Goal: Communication & Community: Answer question/provide support

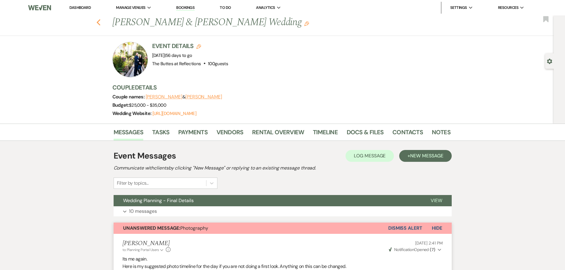
click at [101, 21] on icon "Previous" at bounding box center [98, 22] width 4 height 7
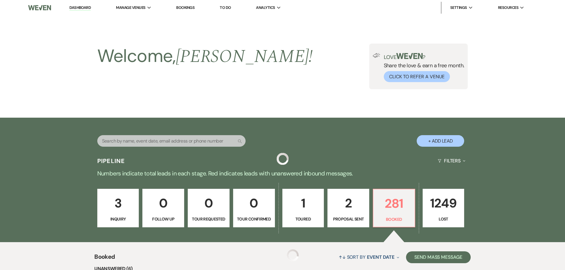
scroll to position [197, 0]
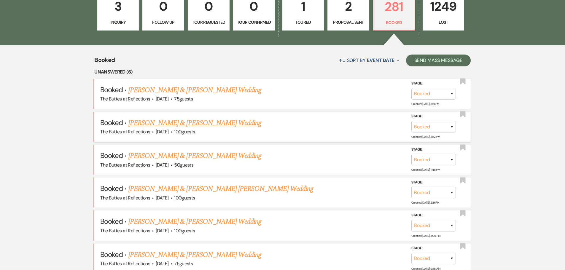
click at [169, 123] on link "[PERSON_NAME] & [PERSON_NAME] Wedding" at bounding box center [195, 123] width 133 height 11
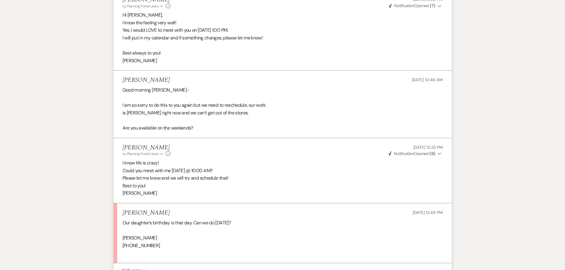
scroll to position [672, 0]
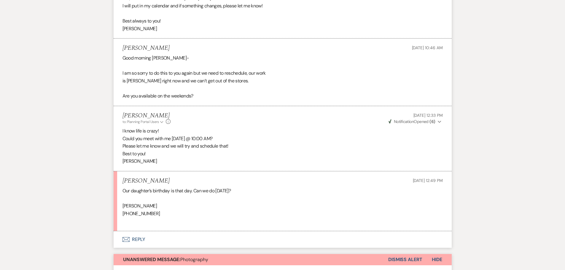
click at [126, 239] on icon "Envelope" at bounding box center [126, 239] width 7 height 5
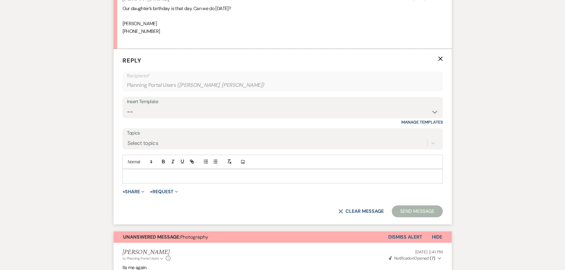
scroll to position [857, 0]
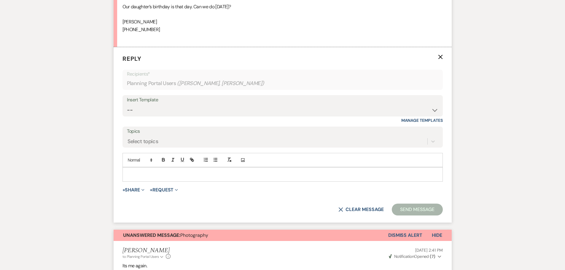
click at [131, 172] on p at bounding box center [282, 174] width 311 height 7
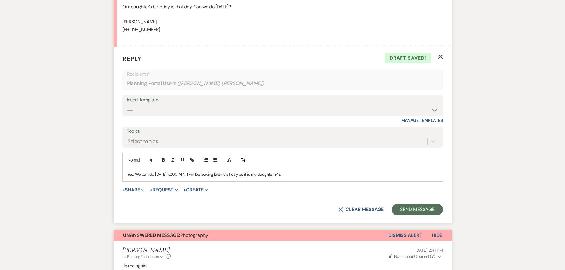
click at [251, 175] on p "Yes, We can do [DATE] 10:00 AM. I will be leaving later that day as it is my da…" at bounding box center [282, 174] width 311 height 7
click at [308, 172] on p "Yes, We can do [DATE] 10:00 AM. I will be leaving later in the day as it is my …" at bounding box center [282, 174] width 311 height 7
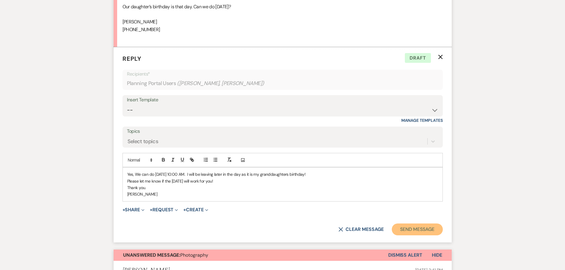
click at [413, 226] on button "Send Message" at bounding box center [417, 230] width 51 height 12
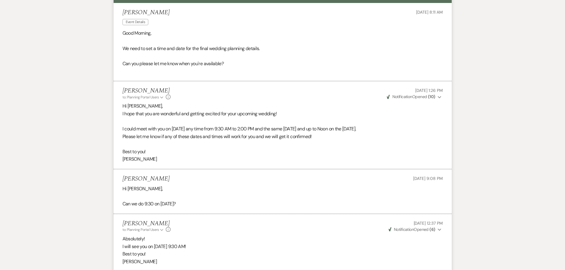
scroll to position [0, 0]
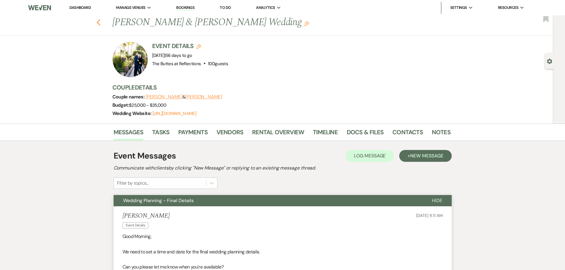
click at [100, 22] on use "button" at bounding box center [98, 22] width 4 height 7
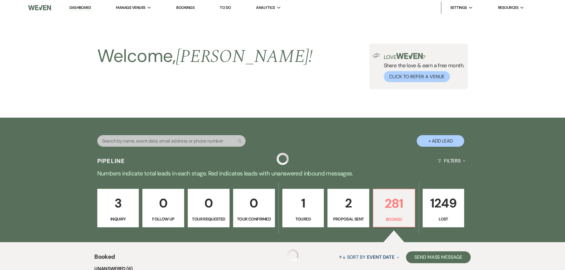
scroll to position [197, 0]
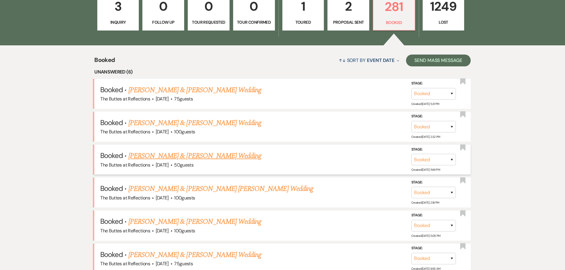
click at [171, 155] on link "[PERSON_NAME] & [PERSON_NAME] Wedding" at bounding box center [195, 156] width 133 height 11
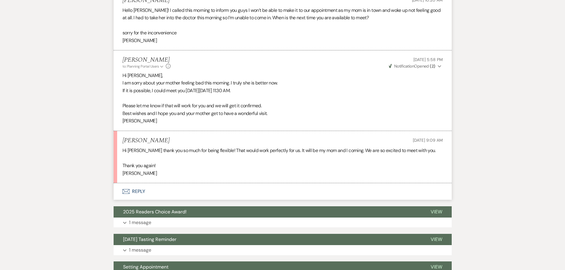
scroll to position [445, 0]
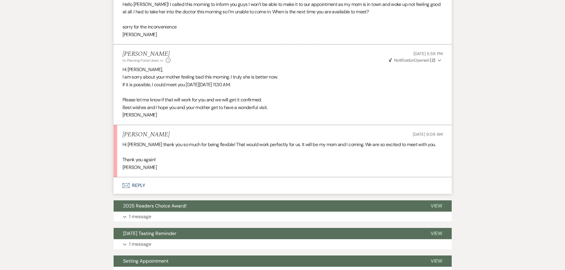
click at [126, 184] on use "button" at bounding box center [125, 185] width 7 height 5
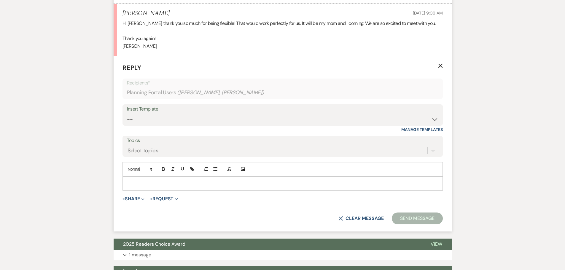
scroll to position [575, 0]
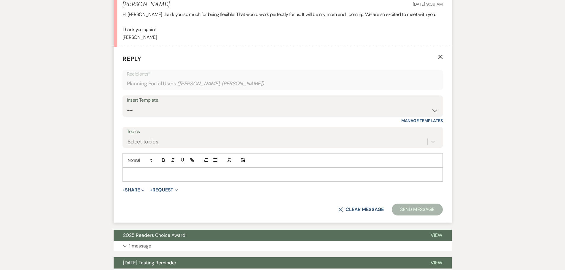
click at [131, 173] on p at bounding box center [282, 175] width 311 height 7
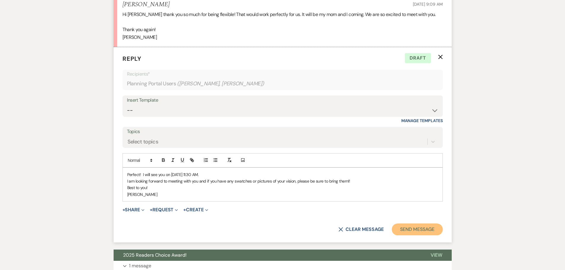
click at [412, 227] on button "Send Message" at bounding box center [417, 230] width 51 height 12
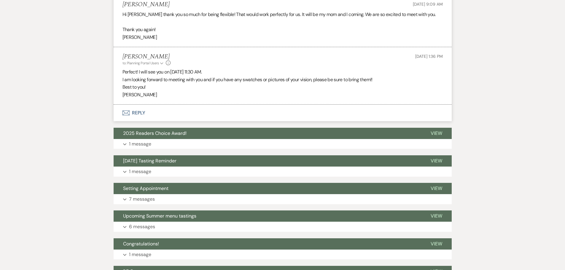
click at [127, 114] on use "button" at bounding box center [125, 113] width 7 height 5
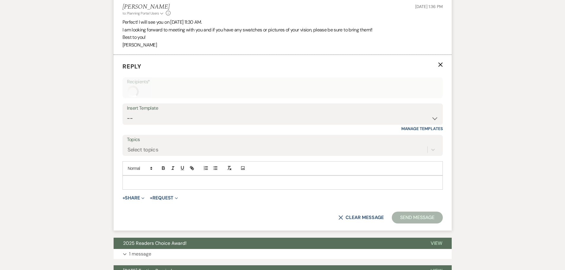
scroll to position [633, 0]
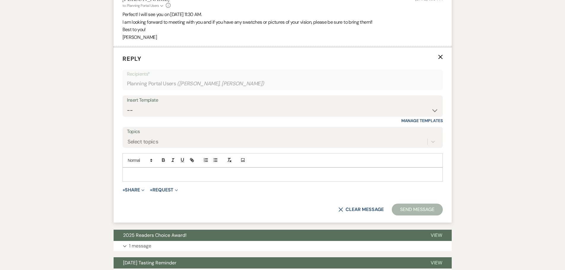
click at [136, 172] on p at bounding box center [282, 175] width 311 height 7
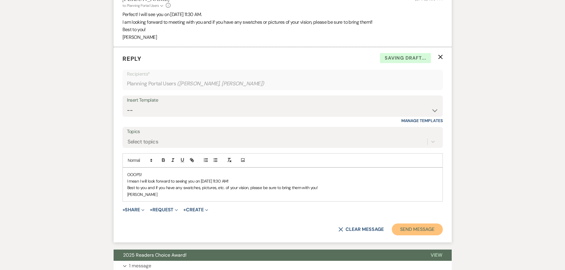
click at [408, 229] on button "Send Message" at bounding box center [417, 230] width 51 height 12
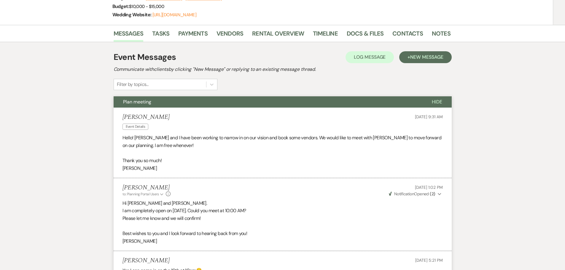
scroll to position [0, 0]
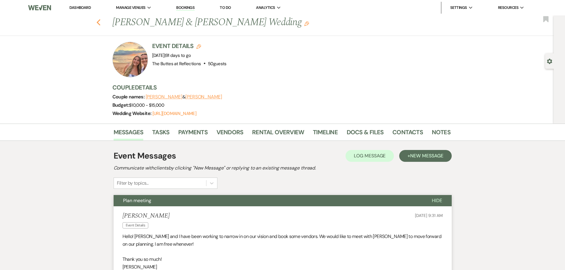
click at [99, 22] on icon "Previous" at bounding box center [98, 22] width 4 height 7
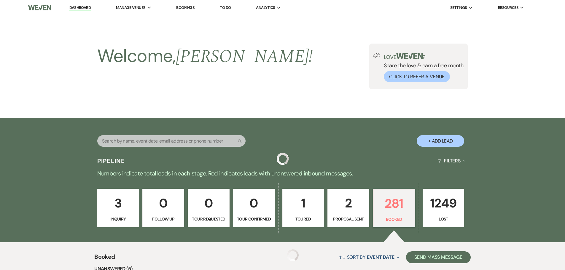
scroll to position [197, 0]
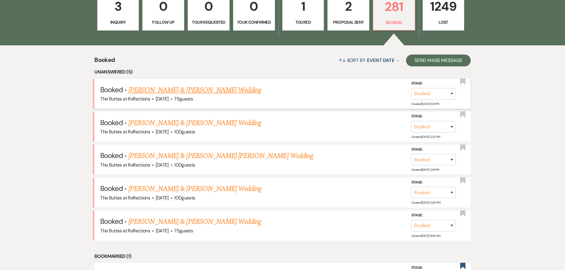
click at [151, 91] on link "[PERSON_NAME] & [PERSON_NAME] Wedding" at bounding box center [195, 90] width 133 height 11
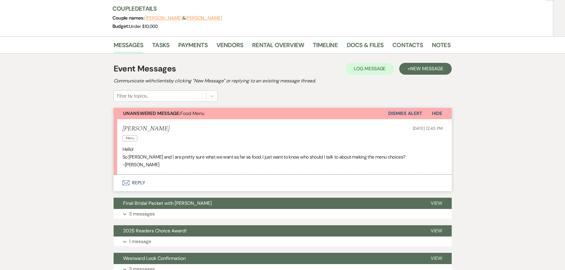
scroll to position [89, 0]
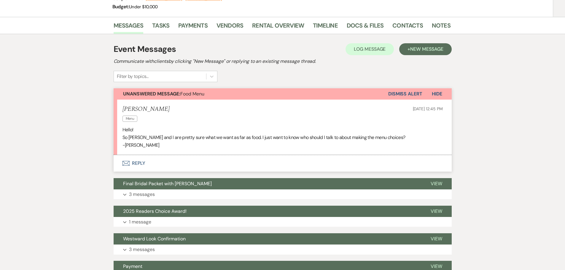
click at [129, 161] on button "Envelope Reply" at bounding box center [283, 163] width 338 height 17
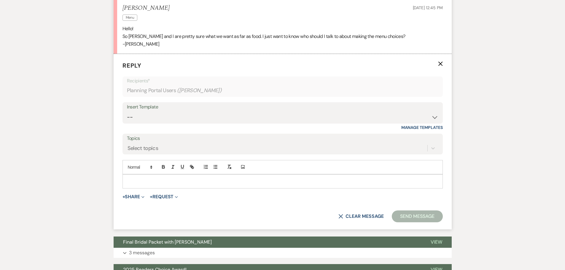
scroll to position [197, 0]
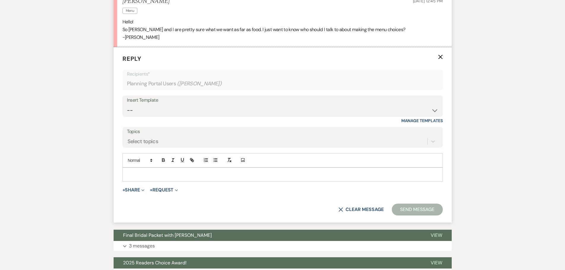
click at [134, 173] on p at bounding box center [282, 175] width 311 height 7
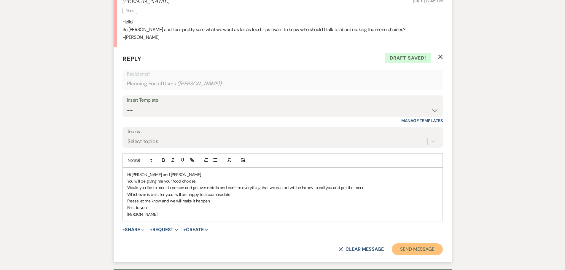
click at [411, 248] on button "Send Message" at bounding box center [417, 250] width 51 height 12
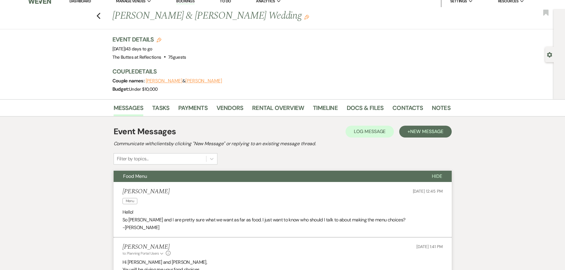
scroll to position [0, 0]
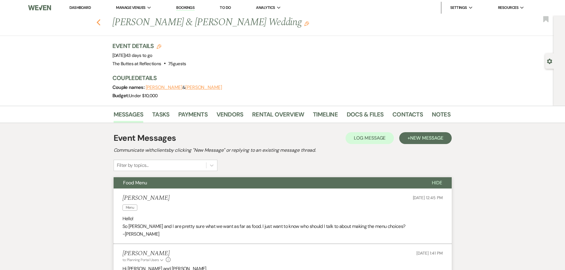
click at [100, 21] on use "button" at bounding box center [98, 22] width 4 height 7
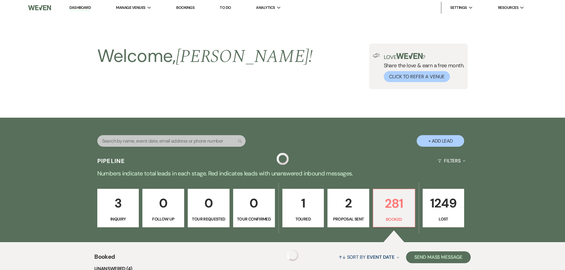
scroll to position [197, 0]
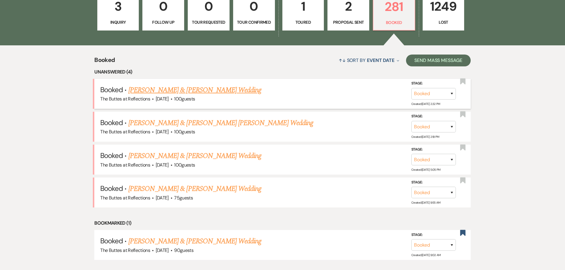
click at [195, 90] on link "[PERSON_NAME] & [PERSON_NAME] Wedding" at bounding box center [195, 90] width 133 height 11
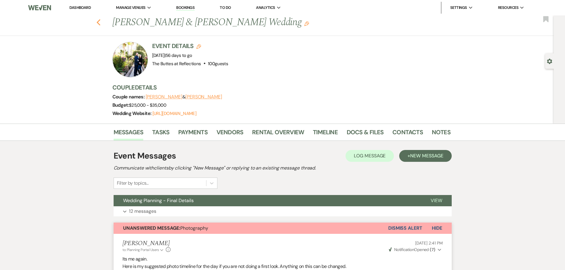
click at [99, 22] on icon "Previous" at bounding box center [98, 22] width 4 height 7
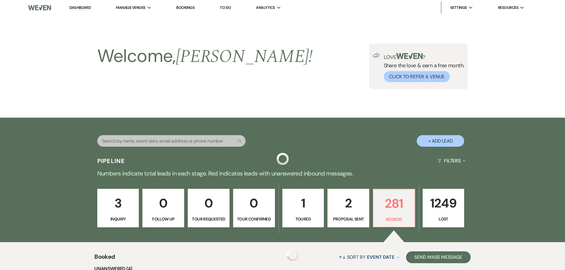
scroll to position [197, 0]
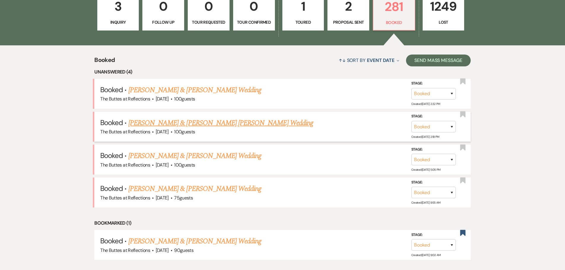
click at [164, 123] on link "[PERSON_NAME] & [PERSON_NAME] [PERSON_NAME] Wedding" at bounding box center [221, 123] width 185 height 11
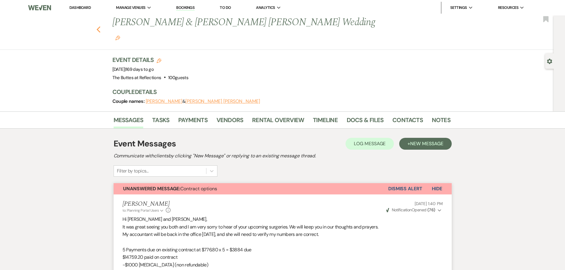
click at [101, 26] on icon "Previous" at bounding box center [98, 29] width 4 height 7
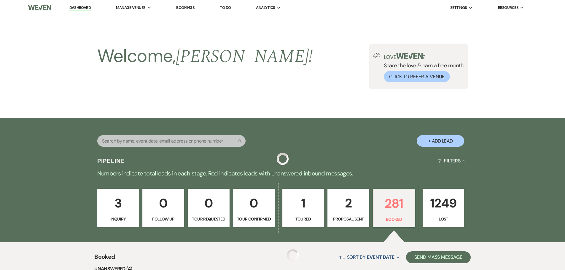
scroll to position [197, 0]
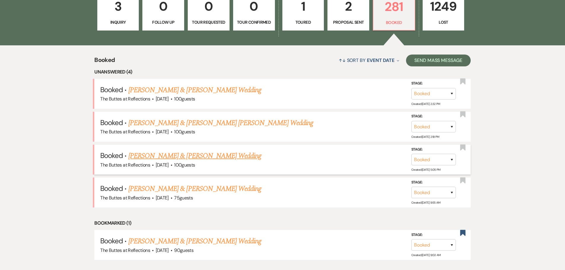
click at [156, 155] on link "[PERSON_NAME] & [PERSON_NAME] Wedding" at bounding box center [195, 156] width 133 height 11
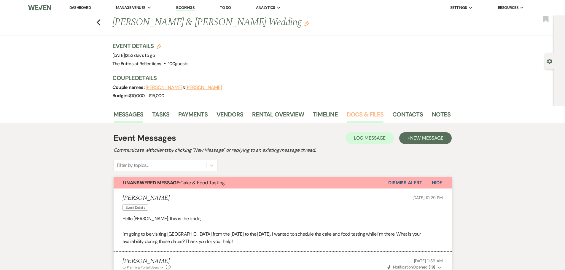
click at [366, 114] on link "Docs & Files" at bounding box center [365, 116] width 37 height 13
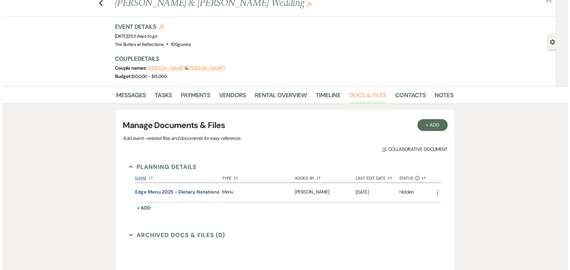
scroll to position [30, 0]
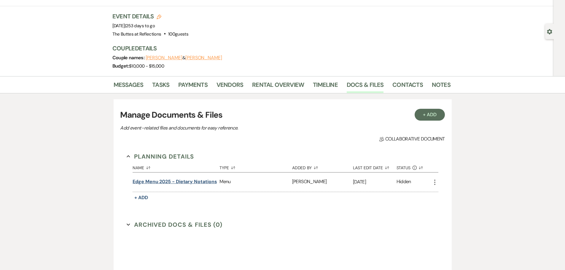
click at [164, 182] on button "Edge Menu 2025 - Dietary Notations" at bounding box center [175, 181] width 84 height 7
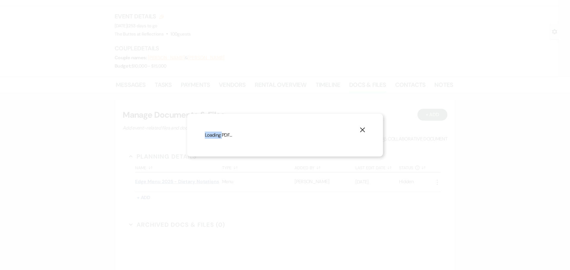
click at [164, 182] on div "X Loading PDF…" at bounding box center [285, 135] width 570 height 270
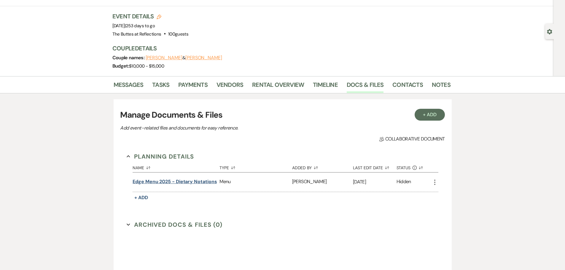
click at [175, 181] on button "Edge Menu 2025 - Dietary Notations" at bounding box center [175, 181] width 84 height 7
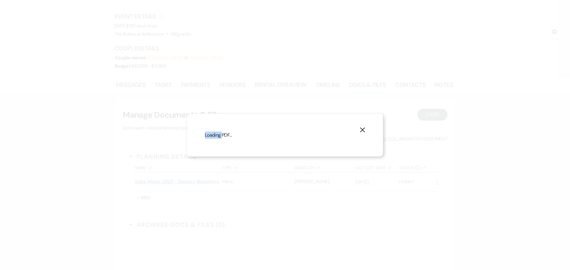
click at [175, 181] on div "X Loading PDF…" at bounding box center [285, 135] width 570 height 270
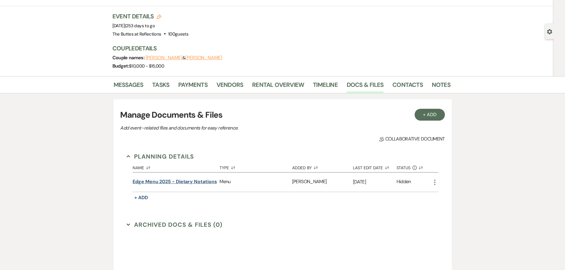
click at [200, 182] on button "Edge Menu 2025 - Dietary Notations" at bounding box center [175, 181] width 84 height 7
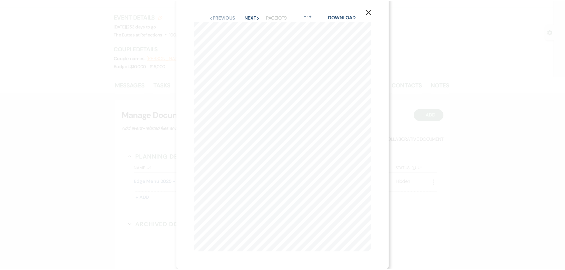
scroll to position [0, 0]
click at [372, 15] on icon "X" at bounding box center [371, 15] width 5 height 5
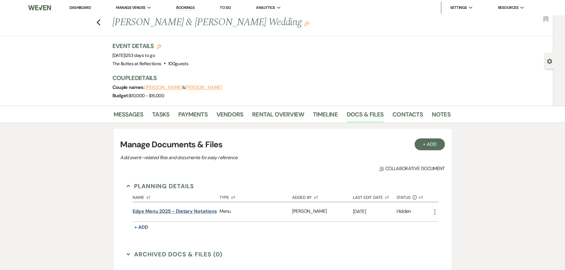
drag, startPoint x: 193, startPoint y: 216, endPoint x: 188, endPoint y: 210, distance: 8.0
click at [192, 216] on div "Edge Menu 2025 - Dietary Notations" at bounding box center [176, 211] width 87 height 19
click at [191, 207] on div "Edge Menu 2025 - Dietary Notations" at bounding box center [176, 211] width 87 height 19
click at [156, 212] on button "Edge Menu 2025 - Dietary Notations" at bounding box center [175, 211] width 84 height 7
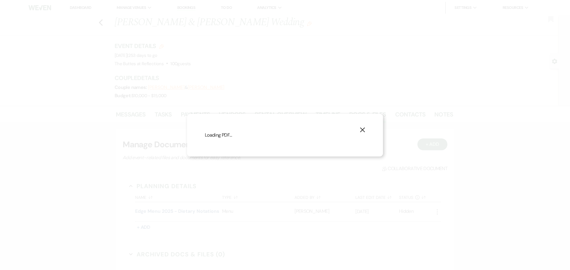
click at [156, 211] on div "X Loading PDF…" at bounding box center [285, 135] width 570 height 270
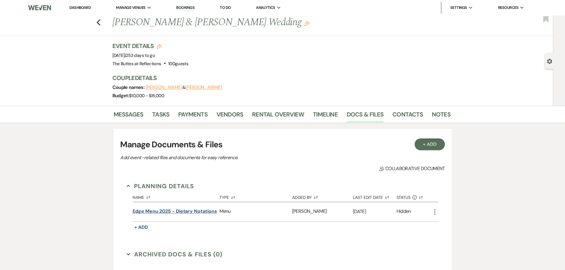
click at [208, 209] on button "Edge Menu 2025 - Dietary Notations" at bounding box center [175, 211] width 84 height 7
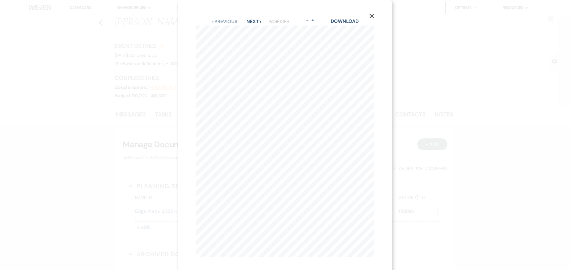
click at [374, 18] on use "button" at bounding box center [371, 16] width 5 height 5
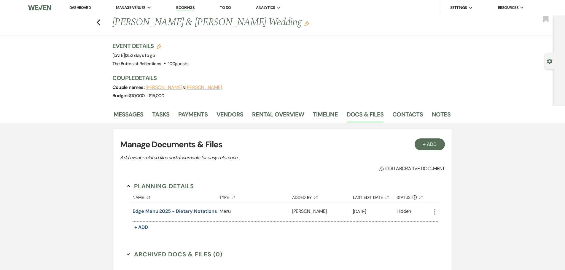
click at [276, 80] on h3 "Couple Details" at bounding box center [278, 78] width 332 height 8
click at [101, 23] on icon "Previous" at bounding box center [98, 22] width 4 height 7
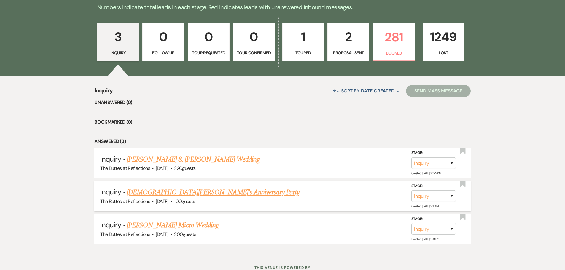
scroll to position [129, 0]
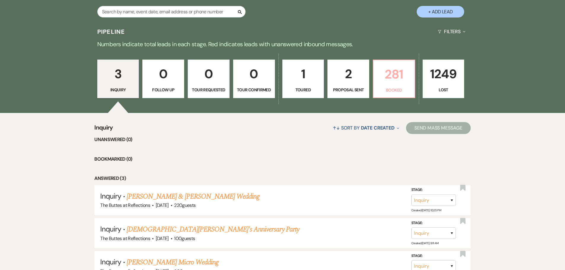
click at [399, 80] on p "281" at bounding box center [394, 74] width 34 height 20
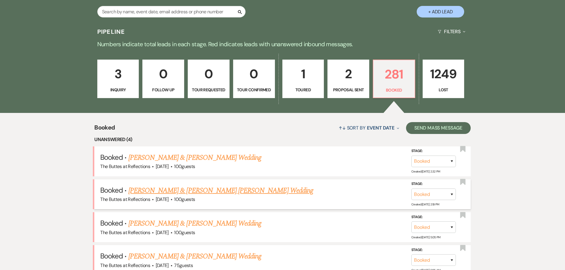
scroll to position [159, 0]
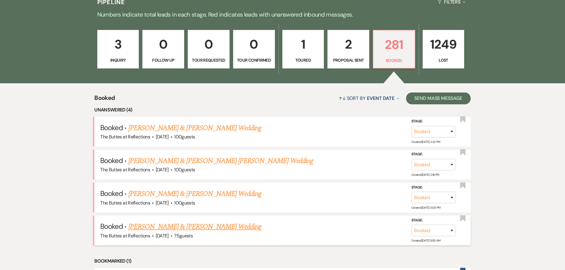
click at [168, 226] on link "[PERSON_NAME] & [PERSON_NAME] Wedding" at bounding box center [195, 227] width 133 height 11
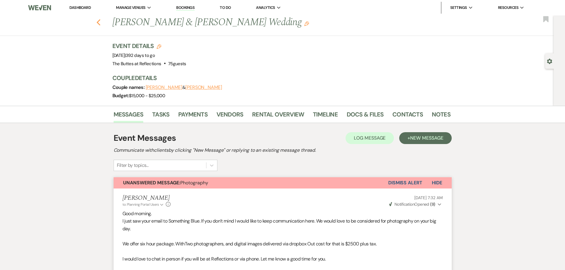
click at [101, 22] on icon "Previous" at bounding box center [98, 22] width 4 height 7
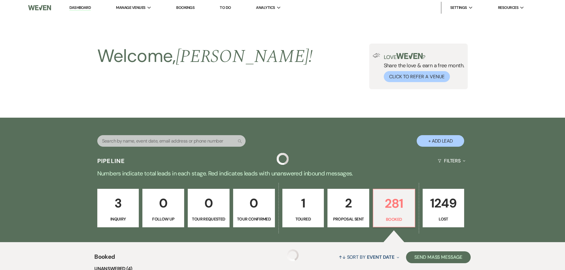
scroll to position [159, 0]
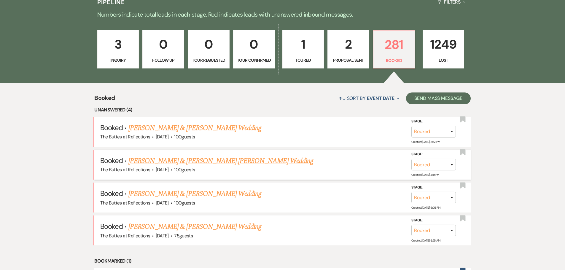
click at [173, 162] on link "[PERSON_NAME] & [PERSON_NAME] [PERSON_NAME] Wedding" at bounding box center [221, 161] width 185 height 11
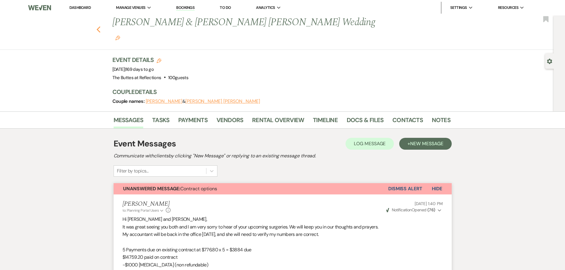
click at [100, 26] on use "button" at bounding box center [98, 29] width 4 height 7
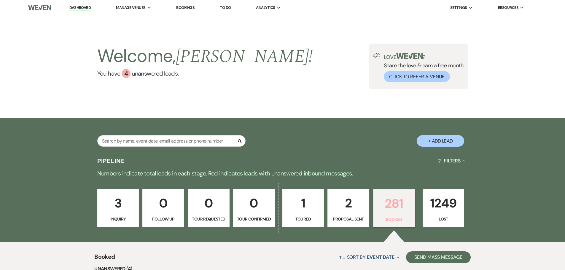
click at [392, 214] on link "281 Booked" at bounding box center [394, 208] width 42 height 39
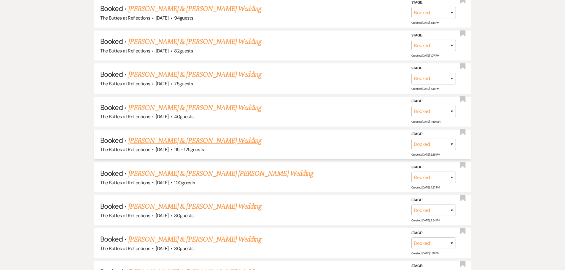
scroll to position [534, 0]
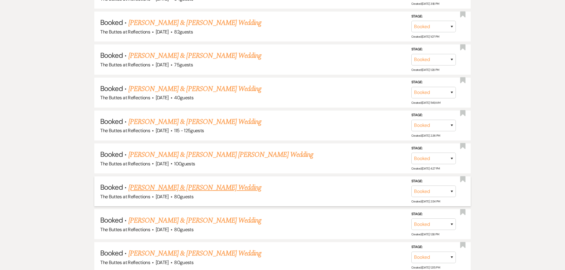
click at [172, 186] on link "[PERSON_NAME] & [PERSON_NAME] Wedding" at bounding box center [195, 188] width 133 height 11
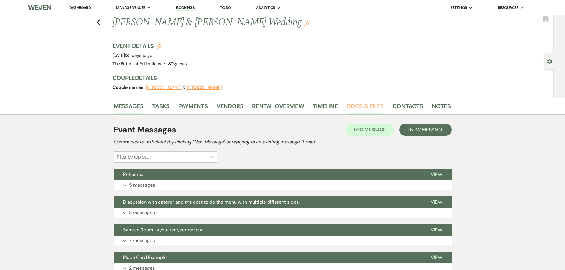
click at [359, 105] on link "Docs & Files" at bounding box center [365, 108] width 37 height 13
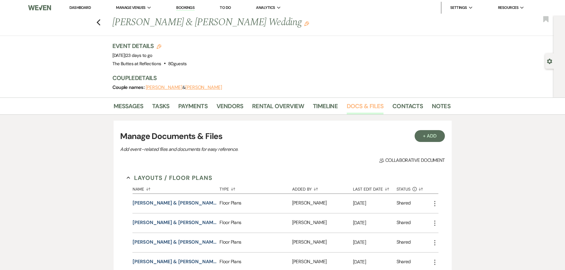
click at [359, 105] on link "Docs & Files" at bounding box center [365, 108] width 37 height 13
click at [128, 105] on link "Messages" at bounding box center [129, 108] width 30 height 13
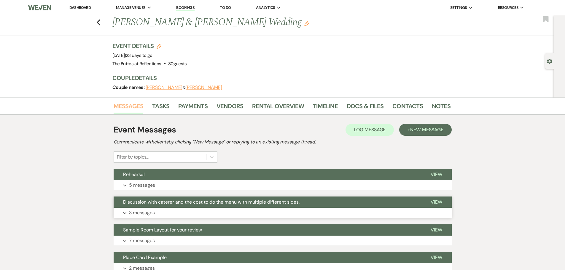
scroll to position [30, 0]
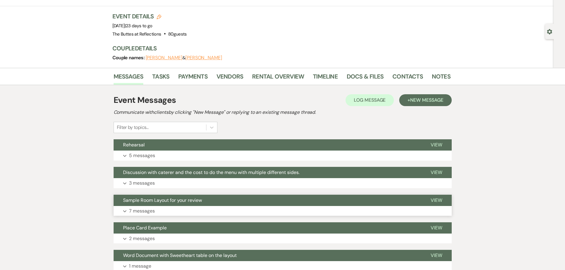
click at [185, 198] on span "Sample Room Layout for your review" at bounding box center [162, 200] width 79 height 6
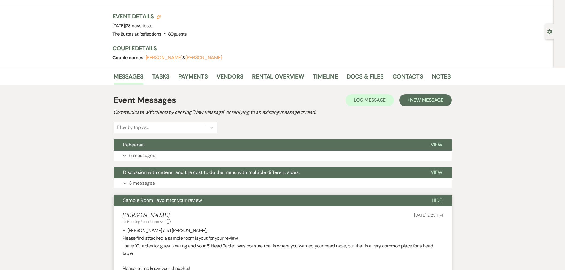
click at [185, 198] on span "Sample Room Layout for your review" at bounding box center [162, 200] width 79 height 6
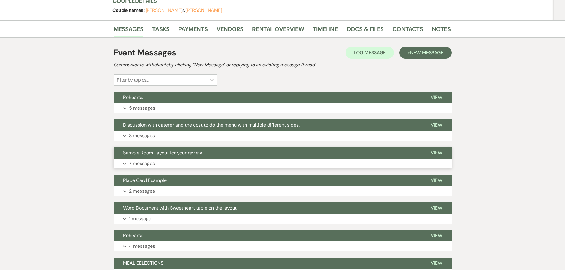
scroll to position [89, 0]
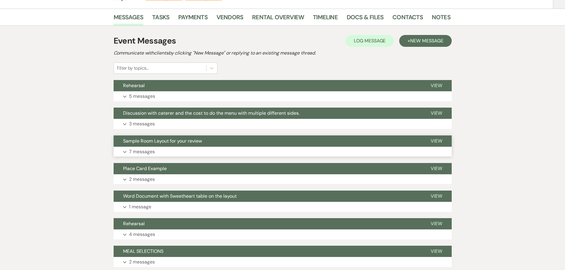
click at [160, 141] on span "Sample Room Layout for your review" at bounding box center [162, 141] width 79 height 6
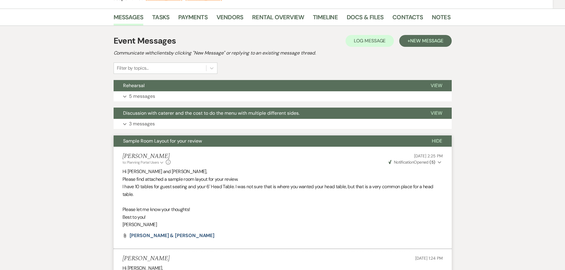
click at [160, 141] on span "Sample Room Layout for your review" at bounding box center [162, 141] width 79 height 6
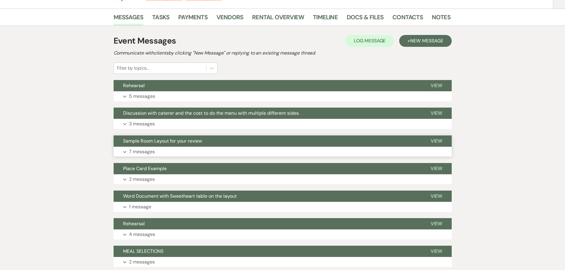
click at [160, 141] on span "Sample Room Layout for your review" at bounding box center [162, 141] width 79 height 6
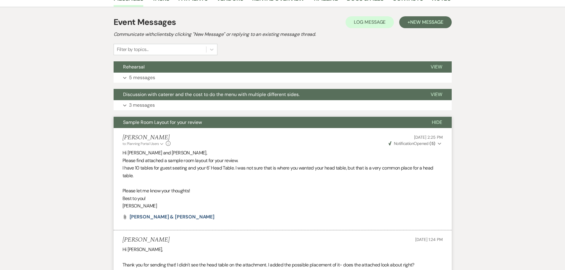
scroll to position [208, 0]
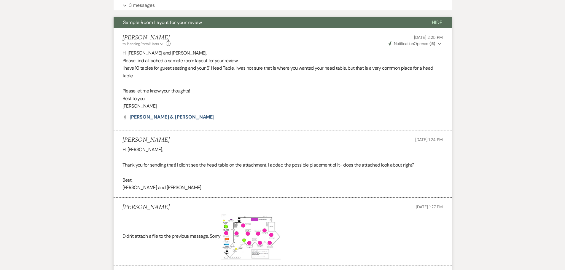
click at [156, 117] on span "[PERSON_NAME] & [PERSON_NAME]" at bounding box center [172, 117] width 85 height 6
click at [143, 117] on span "[PERSON_NAME] & [PERSON_NAME]" at bounding box center [172, 117] width 85 height 6
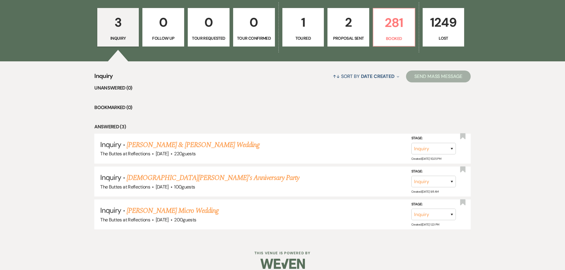
scroll to position [189, 0]
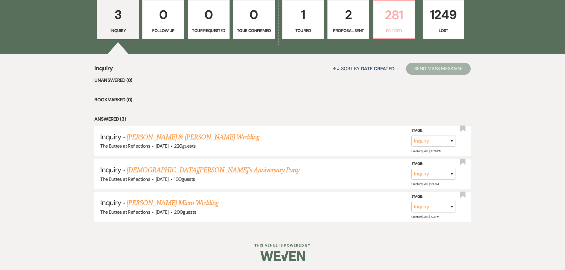
click at [397, 30] on p "Booked" at bounding box center [394, 31] width 34 height 7
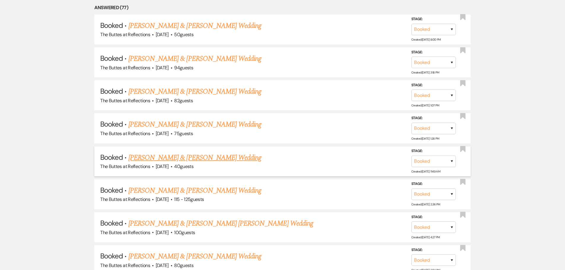
scroll to position [486, 0]
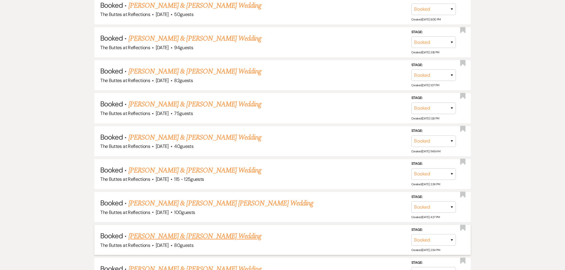
click at [175, 233] on link "[PERSON_NAME] & [PERSON_NAME] Wedding" at bounding box center [195, 236] width 133 height 11
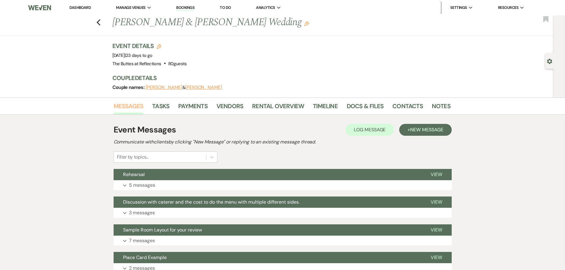
click at [131, 106] on link "Messages" at bounding box center [129, 108] width 30 height 13
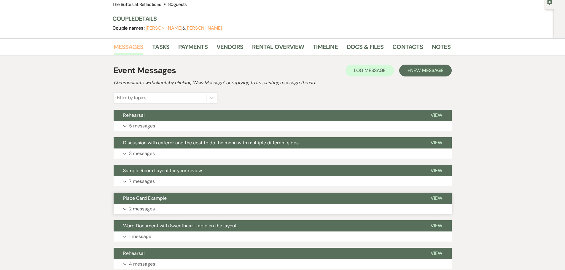
scroll to position [89, 0]
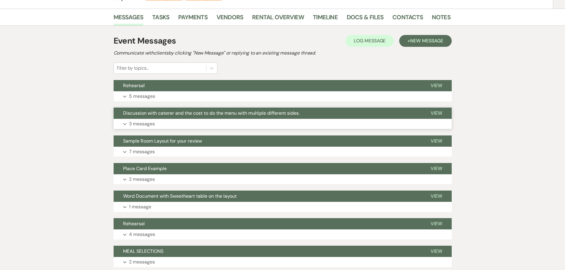
click at [190, 112] on span "Discussion with caterer and the cost to do the menu with multiple different sid…" at bounding box center [211, 113] width 177 height 6
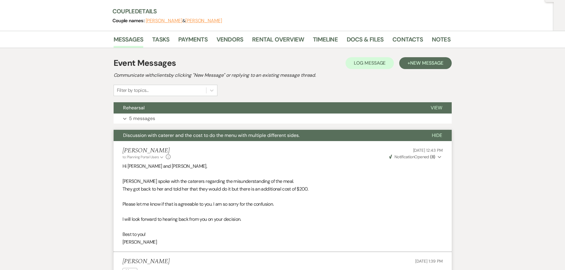
scroll to position [0, 0]
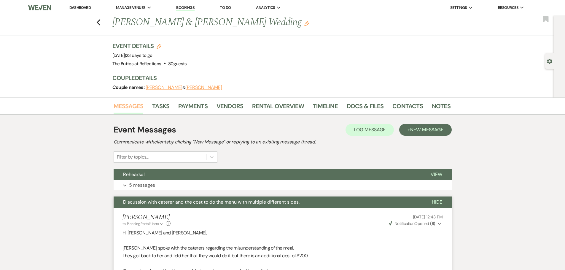
click at [127, 107] on link "Messages" at bounding box center [129, 108] width 30 height 13
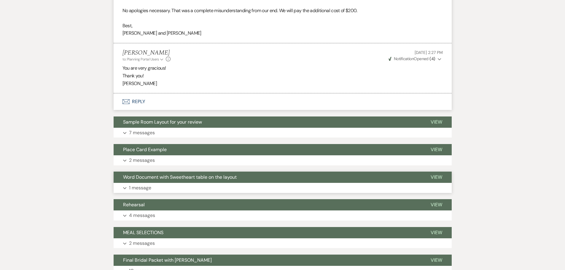
scroll to position [356, 0]
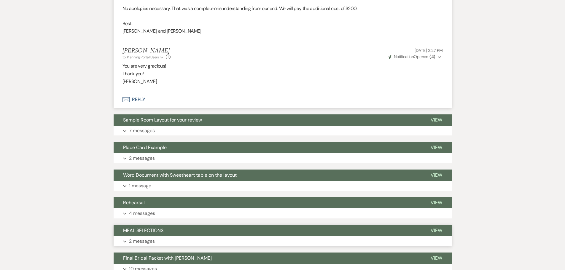
click at [145, 230] on span "MEAL SELECTIONS" at bounding box center [143, 231] width 40 height 6
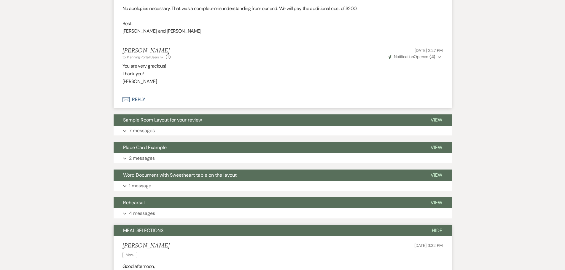
click at [145, 230] on span "MEAL SELECTIONS" at bounding box center [143, 231] width 40 height 6
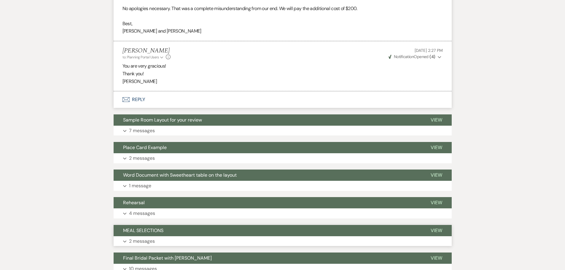
click at [149, 230] on span "MEAL SELECTIONS" at bounding box center [143, 231] width 40 height 6
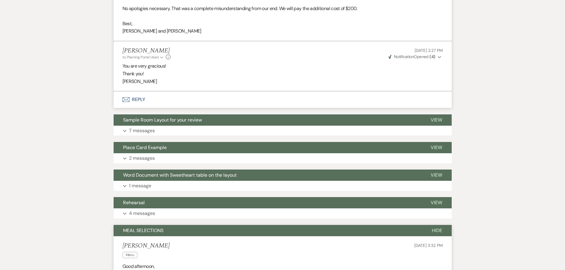
click at [149, 230] on span "MEAL SELECTIONS" at bounding box center [143, 231] width 40 height 6
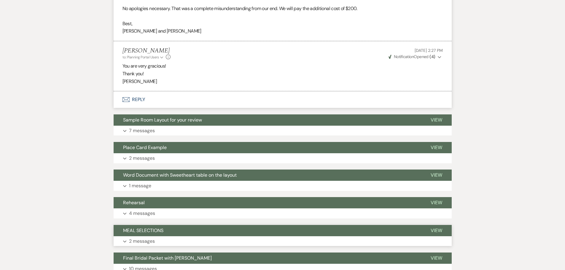
click at [150, 229] on span "MEAL SELECTIONS" at bounding box center [143, 231] width 40 height 6
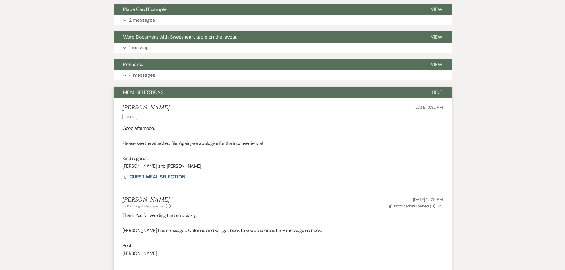
scroll to position [505, 0]
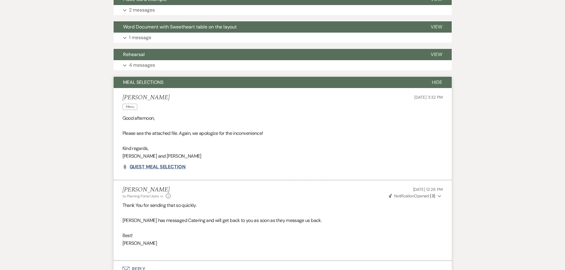
click at [153, 166] on span "GUEST MEAL SELECTION" at bounding box center [158, 167] width 56 height 6
